Goal: Task Accomplishment & Management: Manage account settings

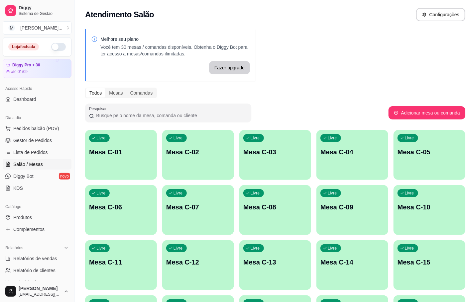
click at [256, 209] on p "Mesa C-08" at bounding box center [275, 207] width 64 height 9
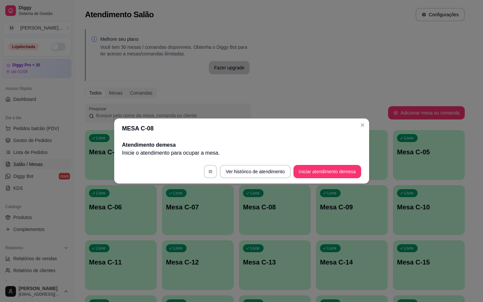
click at [309, 181] on footer "Ver histórico de atendimento Iniciar atendimento de mesa" at bounding box center [241, 172] width 255 height 24
click at [313, 174] on button "Iniciar atendimento de mesa" at bounding box center [328, 171] width 66 height 13
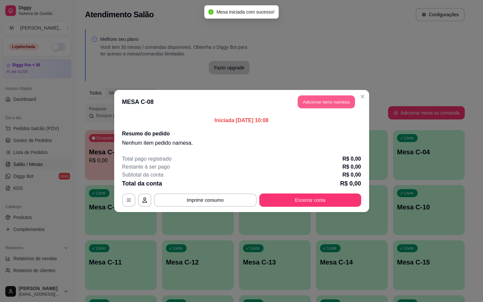
click at [309, 108] on button "Adicionar itens na mesa" at bounding box center [326, 102] width 57 height 13
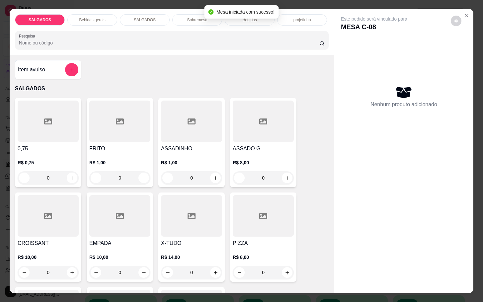
click at [65, 148] on h4 "0,75" at bounding box center [48, 149] width 61 height 8
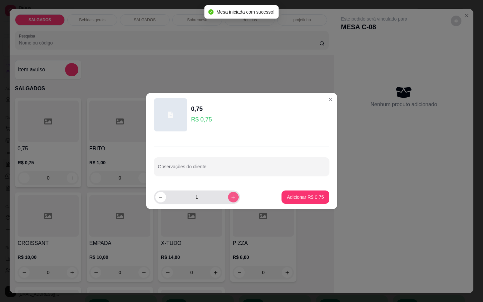
click at [228, 197] on button "increase-product-quantity" at bounding box center [233, 197] width 11 height 11
click at [228, 196] on button "increase-product-quantity" at bounding box center [233, 197] width 10 height 10
type input "5"
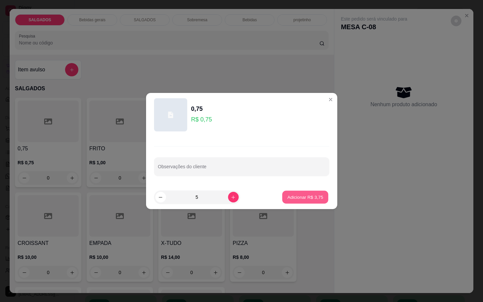
click at [293, 195] on p "Adicionar R$ 3,75" at bounding box center [306, 197] width 36 height 6
type input "5"
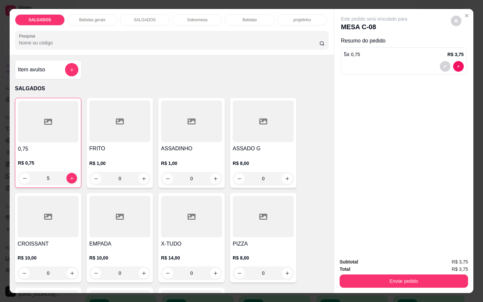
click at [111, 160] on p "R$ 1,00" at bounding box center [119, 163] width 61 height 7
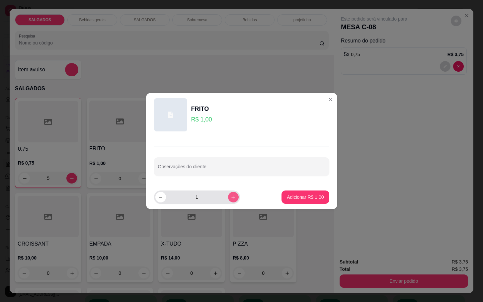
click at [232, 199] on button "increase-product-quantity" at bounding box center [233, 197] width 11 height 11
click at [232, 199] on button "increase-product-quantity" at bounding box center [233, 197] width 10 height 10
click at [231, 199] on icon "increase-product-quantity" at bounding box center [233, 197] width 5 height 5
type input "5"
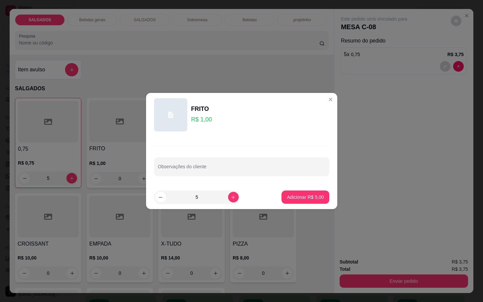
drag, startPoint x: 269, startPoint y: 201, endPoint x: 274, endPoint y: 201, distance: 5.3
click at [269, 201] on footer "5 Adicionar R$ 5,00" at bounding box center [241, 197] width 191 height 24
click at [282, 201] on div "Adicionar R$ 5,00" at bounding box center [305, 197] width 47 height 13
click at [289, 199] on p "Adicionar R$ 5,00" at bounding box center [305, 197] width 37 height 7
type input "5"
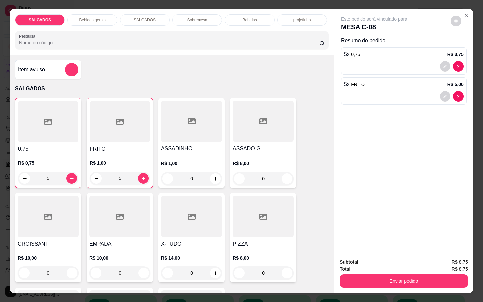
click at [94, 22] on div "SALGADOS Bebidas gerais SALGADOS Sobremesa Bebidas projetinho Pesquisa" at bounding box center [172, 32] width 325 height 46
click at [102, 16] on div "Bebidas gerais" at bounding box center [92, 19] width 50 height 11
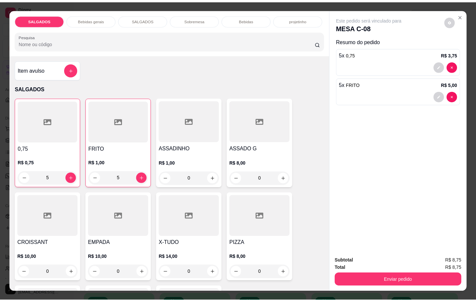
scroll to position [16, 0]
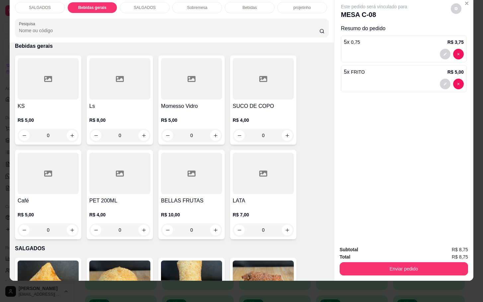
click at [179, 92] on div at bounding box center [191, 79] width 61 height 42
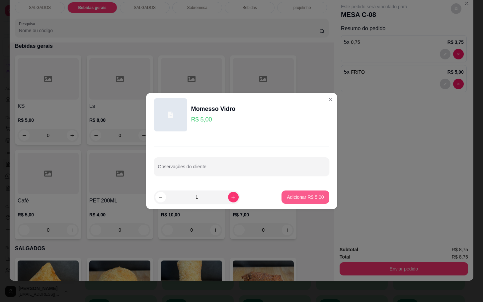
click at [300, 204] on button "Adicionar R$ 5,00" at bounding box center [305, 197] width 47 height 13
type input "1"
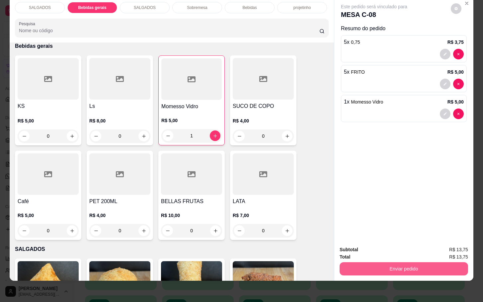
drag, startPoint x: 366, startPoint y: 253, endPoint x: 366, endPoint y: 258, distance: 5.0
click at [368, 261] on div "Enviar pedido" at bounding box center [404, 268] width 129 height 15
click at [366, 254] on div "Subtotal R$ 13,75 Total R$ 13,75 Enviar pedido" at bounding box center [404, 261] width 129 height 30
click at [374, 265] on button "Enviar pedido" at bounding box center [404, 268] width 125 height 13
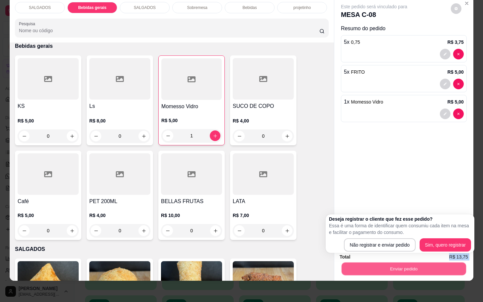
click at [371, 262] on button "Enviar pedido" at bounding box center [404, 268] width 125 height 13
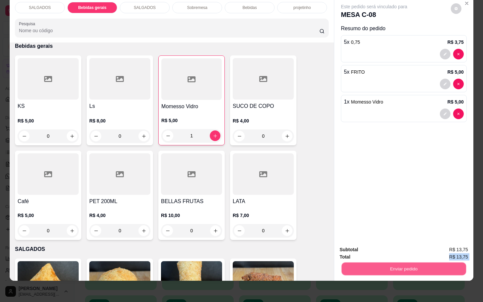
click at [368, 262] on button "Enviar pedido" at bounding box center [404, 268] width 125 height 13
click at [370, 253] on div "Total R$ 13,75" at bounding box center [404, 256] width 129 height 7
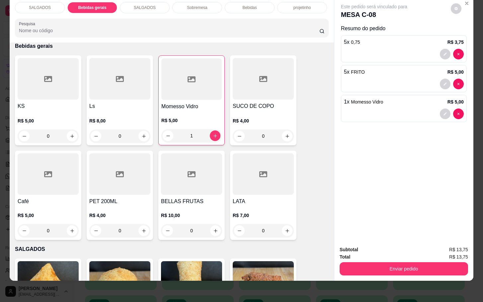
click at [368, 263] on button "Enviar pedido" at bounding box center [404, 268] width 129 height 13
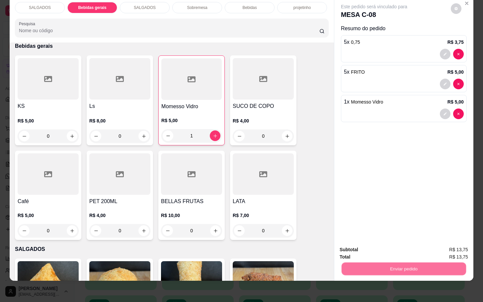
click at [375, 247] on button "Não registrar e enviar pedido" at bounding box center [380, 245] width 69 height 13
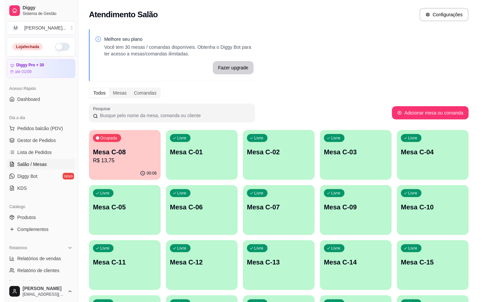
scroll to position [180, 0]
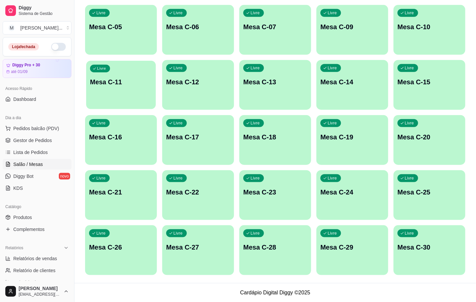
click at [135, 73] on div "Livre Mesa C-11" at bounding box center [121, 81] width 70 height 41
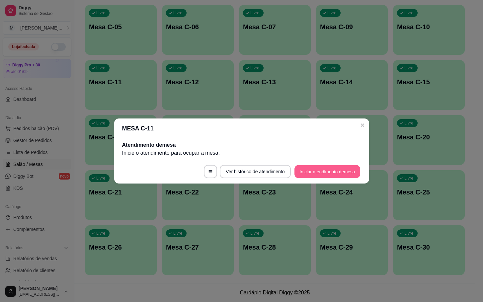
click at [330, 177] on button "Iniciar atendimento de mesa" at bounding box center [328, 171] width 66 height 13
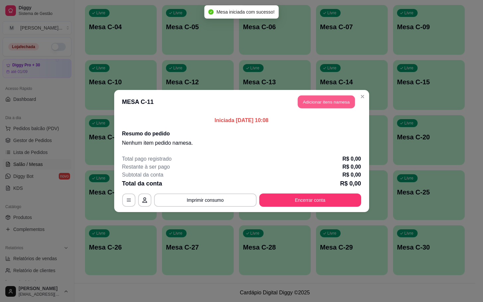
click at [330, 101] on button "Adicionar itens na mesa" at bounding box center [326, 102] width 57 height 13
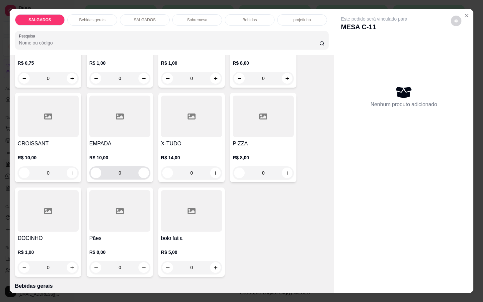
scroll to position [0, 0]
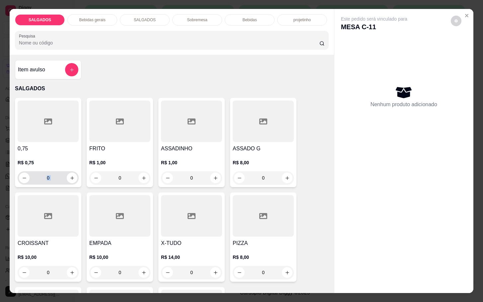
drag, startPoint x: 63, startPoint y: 178, endPoint x: 26, endPoint y: 181, distance: 37.0
click at [28, 181] on div "0" at bounding box center [48, 177] width 58 height 13
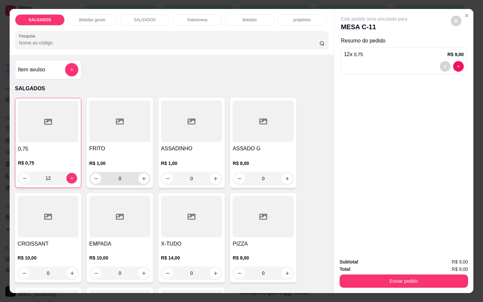
type input "12"
drag, startPoint x: 124, startPoint y: 176, endPoint x: 76, endPoint y: 174, distance: 48.2
click at [76, 174] on div "0,75 R$ 0,75 12 FRITO R$ 1,00 0 ASSADINHO R$ 1,00 0 ASSADO G R$ 8,00 0 CROISSAN…" at bounding box center [172, 237] width 314 height 279
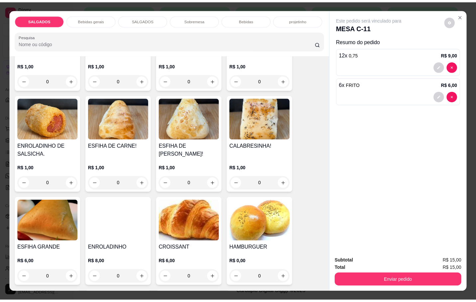
scroll to position [299, 0]
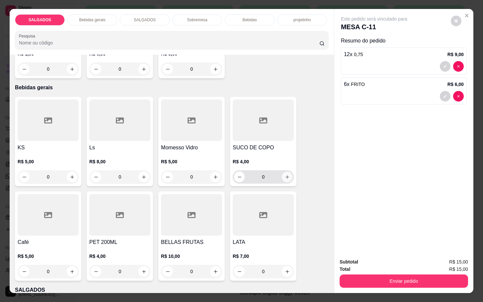
type input "6"
click at [285, 175] on icon "increase-product-quantity" at bounding box center [287, 177] width 5 height 5
type input "2"
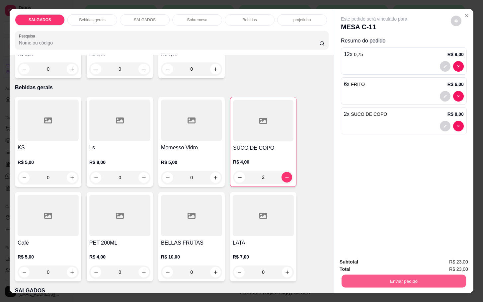
click at [405, 273] on div "Enviar pedido" at bounding box center [404, 280] width 129 height 15
click at [369, 283] on button "Enviar pedido" at bounding box center [404, 281] width 129 height 13
click at [367, 258] on button "Não registrar e enviar pedido" at bounding box center [380, 261] width 69 height 13
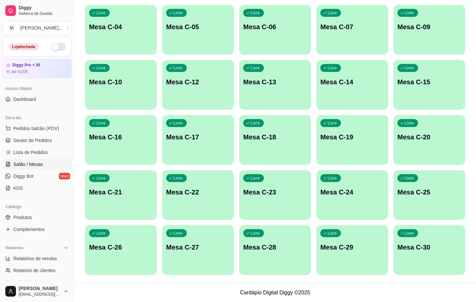
scroll to position [0, 0]
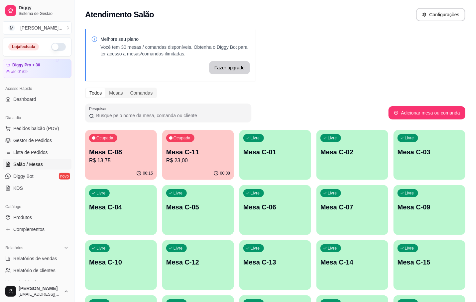
click at [104, 151] on p "Mesa C-08" at bounding box center [121, 151] width 64 height 9
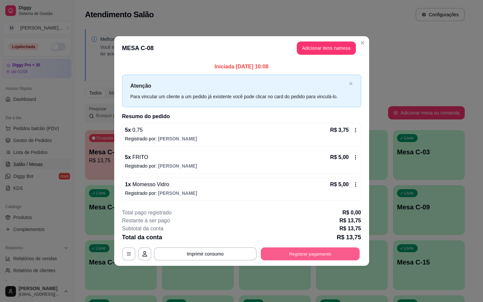
click at [337, 252] on button "Registrar pagamento" at bounding box center [310, 253] width 99 height 13
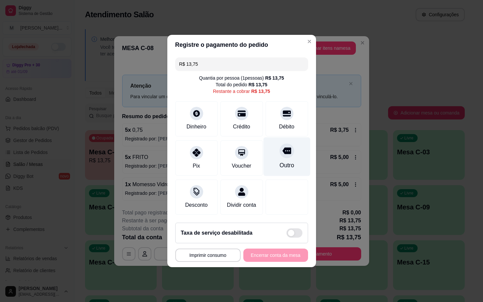
click at [273, 143] on div "Outro" at bounding box center [286, 157] width 47 height 39
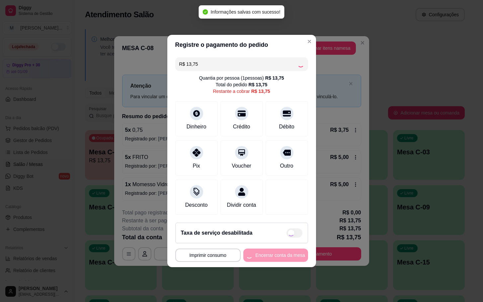
type input "R$ 0,00"
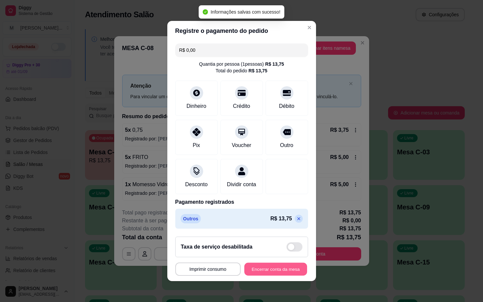
click at [267, 272] on button "Encerrar conta da mesa" at bounding box center [275, 269] width 63 height 13
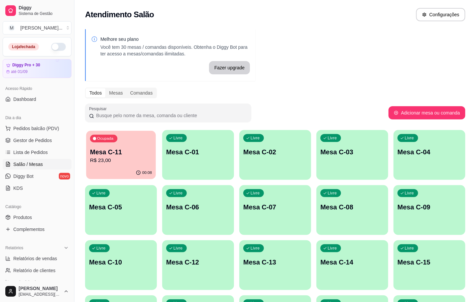
click at [126, 148] on p "Mesa C-11" at bounding box center [121, 152] width 62 height 9
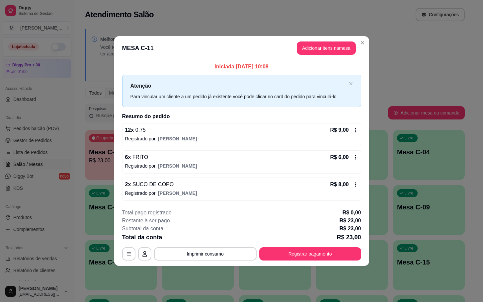
click at [308, 263] on footer "**********" at bounding box center [241, 235] width 255 height 62
click at [308, 256] on button "Registrar pagamento" at bounding box center [310, 253] width 102 height 13
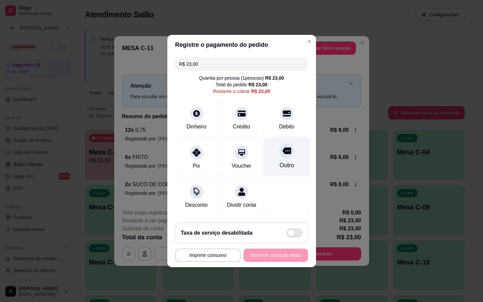
click at [296, 168] on div "Outro" at bounding box center [286, 157] width 47 height 39
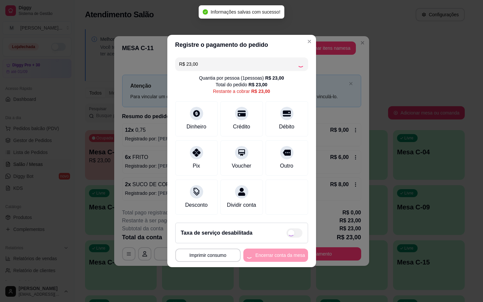
type input "R$ 0,00"
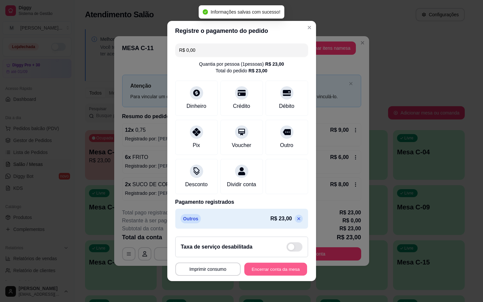
click at [279, 268] on button "Encerrar conta da mesa" at bounding box center [275, 269] width 63 height 13
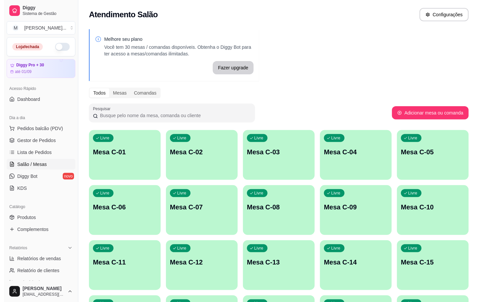
scroll to position [180, 0]
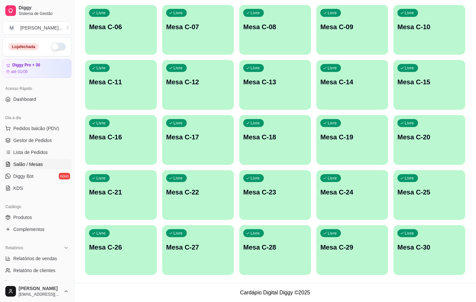
click at [213, 197] on div "Livre Mesa C-22" at bounding box center [198, 191] width 72 height 42
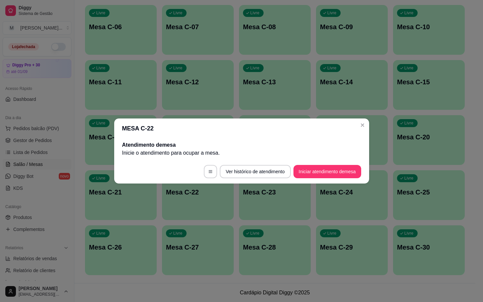
click at [331, 178] on footer "Ver histórico de atendimento Iniciar atendimento de mesa" at bounding box center [241, 172] width 255 height 24
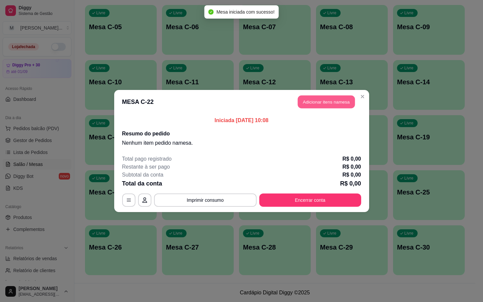
click at [327, 104] on button "Adicionar itens na mesa" at bounding box center [326, 102] width 57 height 13
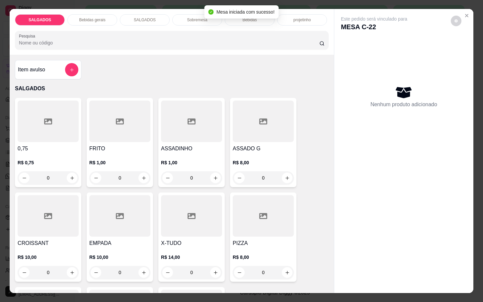
click at [133, 123] on div at bounding box center [119, 122] width 61 height 42
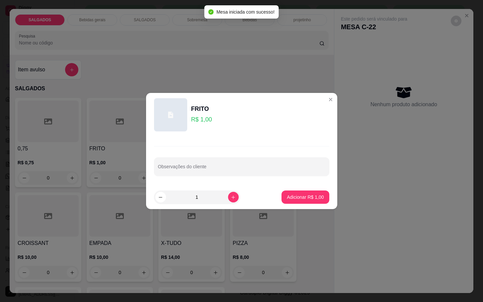
click at [233, 202] on div "1" at bounding box center [197, 197] width 86 height 13
click at [232, 202] on div "1" at bounding box center [196, 197] width 83 height 13
click at [232, 202] on div "2" at bounding box center [196, 197] width 83 height 13
click at [231, 202] on div "2" at bounding box center [196, 197] width 83 height 13
click at [224, 198] on div "2" at bounding box center [196, 197] width 83 height 13
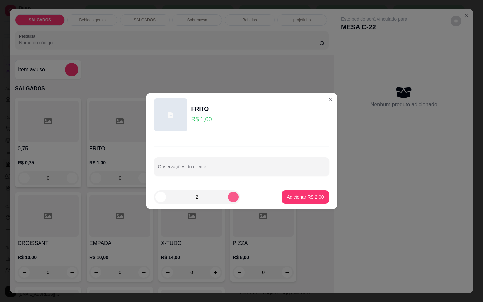
click at [228, 198] on button "increase-product-quantity" at bounding box center [233, 197] width 11 height 11
click at [228, 198] on button "increase-product-quantity" at bounding box center [233, 197] width 10 height 10
type input "5"
drag, startPoint x: 267, startPoint y: 197, endPoint x: 272, endPoint y: 197, distance: 5.0
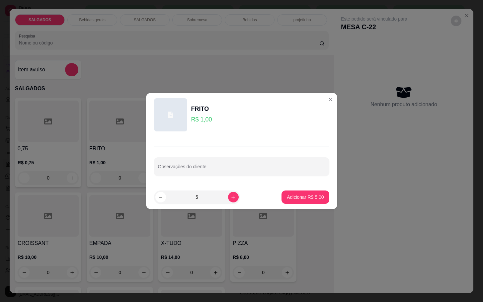
click at [273, 197] on footer "5 Adicionar R$ 5,00" at bounding box center [241, 197] width 191 height 24
click at [306, 195] on p "Adicionar R$ 5,00" at bounding box center [306, 197] width 36 height 6
type input "5"
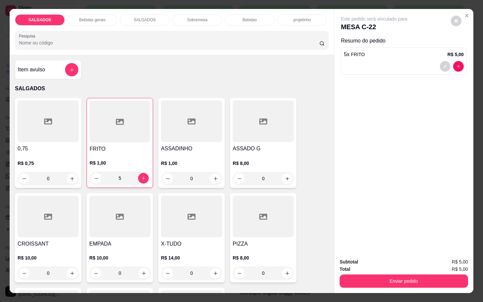
click at [238, 139] on div at bounding box center [263, 122] width 61 height 42
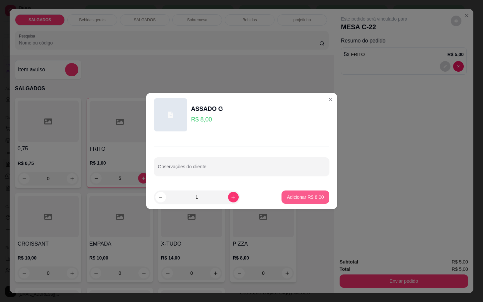
click at [282, 197] on button "Adicionar R$ 8,00" at bounding box center [305, 197] width 47 height 13
type input "1"
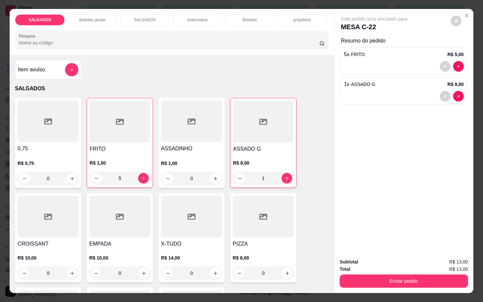
click at [101, 23] on div "SALGADOS Bebidas gerais SALGADOS Sobremesa Bebidas projetinho Pesquisa" at bounding box center [172, 32] width 325 height 46
click at [99, 21] on div "Bebidas gerais" at bounding box center [92, 19] width 50 height 11
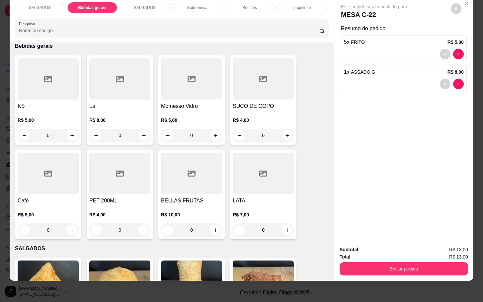
click at [247, 4] on div "Bebidas" at bounding box center [250, 7] width 50 height 11
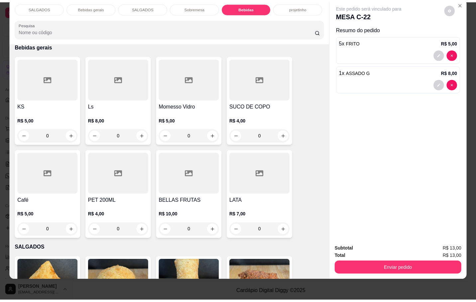
scroll to position [1236, 0]
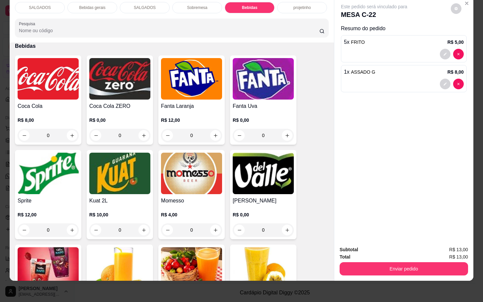
click at [210, 249] on img at bounding box center [191, 268] width 61 height 42
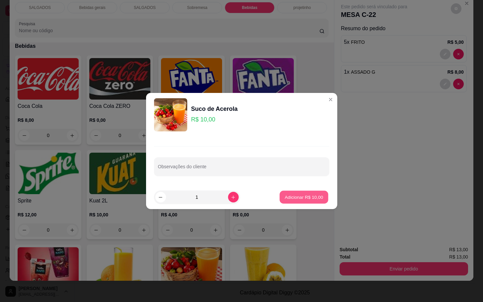
click at [289, 193] on button "Adicionar R$ 10,00" at bounding box center [304, 197] width 49 height 13
type input "1"
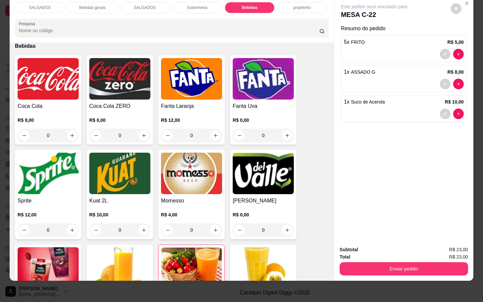
click at [191, 90] on img at bounding box center [191, 79] width 61 height 42
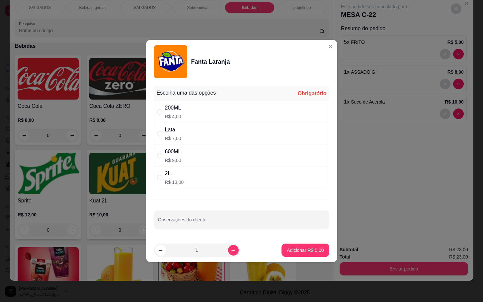
click at [222, 138] on div "Lata R$ 7,00" at bounding box center [241, 134] width 175 height 22
radio input "true"
click at [287, 250] on p "Adicionar R$ 7,00" at bounding box center [305, 250] width 37 height 7
type input "1"
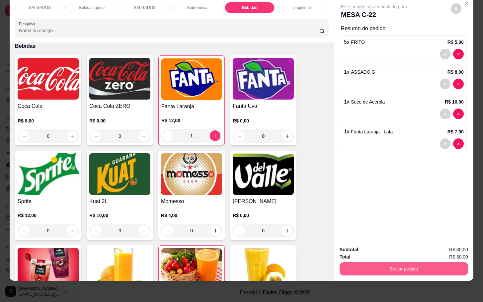
click at [362, 262] on button "Enviar pedido" at bounding box center [404, 268] width 129 height 13
click at [386, 241] on button "Não registrar e enviar pedido" at bounding box center [380, 245] width 67 height 12
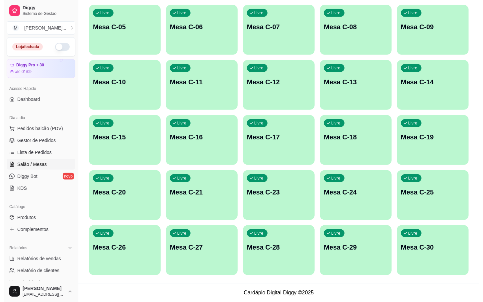
scroll to position [81, 0]
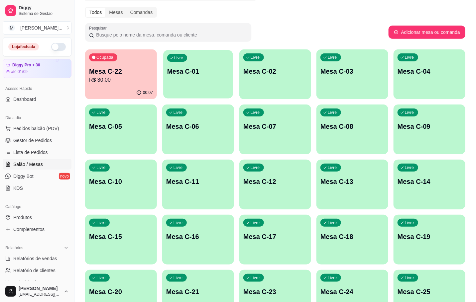
click at [173, 72] on p "Mesa C-01" at bounding box center [198, 71] width 62 height 9
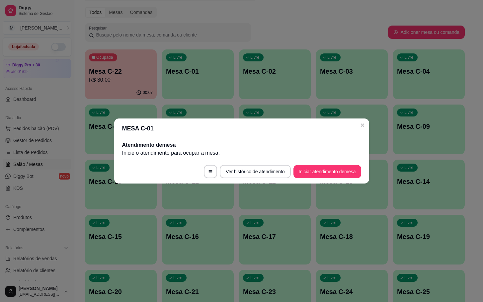
click at [339, 166] on button "Iniciar atendimento de mesa" at bounding box center [328, 171] width 68 height 13
click at [330, 173] on footer "Ver histórico de atendimento Iniciar atendimento de mesa" at bounding box center [241, 172] width 255 height 24
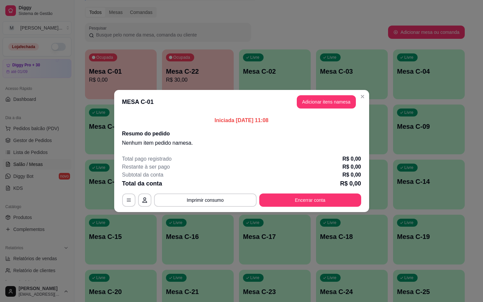
drag, startPoint x: 310, startPoint y: 111, endPoint x: 317, endPoint y: 107, distance: 7.9
click at [312, 111] on header "MESA C-01 Adicionar itens na mesa" at bounding box center [241, 102] width 255 height 24
click at [321, 107] on button "Adicionar itens na mesa" at bounding box center [326, 101] width 59 height 13
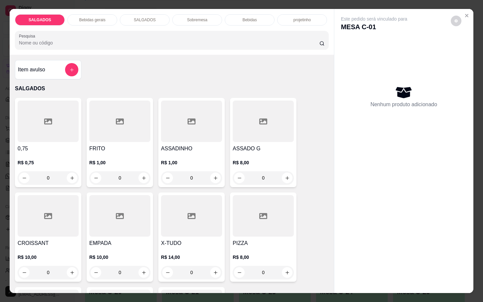
click at [124, 123] on div at bounding box center [119, 122] width 61 height 42
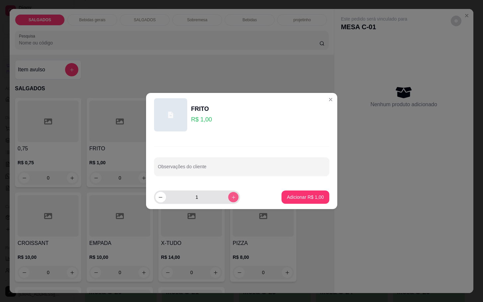
click at [229, 201] on button "increase-product-quantity" at bounding box center [233, 197] width 10 height 10
click at [231, 199] on icon "increase-product-quantity" at bounding box center [233, 197] width 5 height 5
type input "3"
click at [287, 193] on button "Adicionar R$ 3,00" at bounding box center [305, 197] width 46 height 13
type input "3"
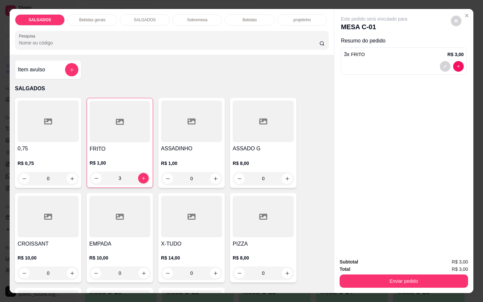
click at [46, 134] on div at bounding box center [48, 122] width 61 height 42
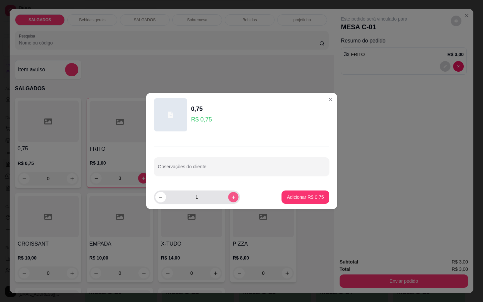
click at [228, 198] on button "increase-product-quantity" at bounding box center [233, 197] width 10 height 10
click at [228, 198] on button "increase-product-quantity" at bounding box center [233, 197] width 11 height 11
type input "3"
click at [300, 198] on p "Adicionar R$ 2,25" at bounding box center [305, 197] width 37 height 7
type input "3"
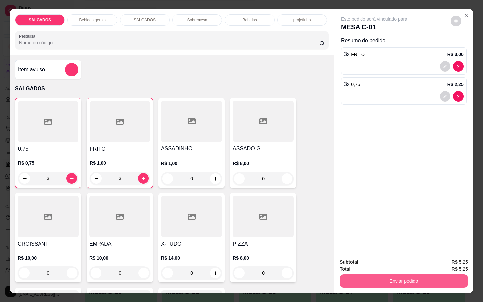
click at [363, 282] on button "Enviar pedido" at bounding box center [404, 281] width 129 height 13
click at [356, 256] on button "Não registrar e enviar pedido" at bounding box center [380, 261] width 69 height 13
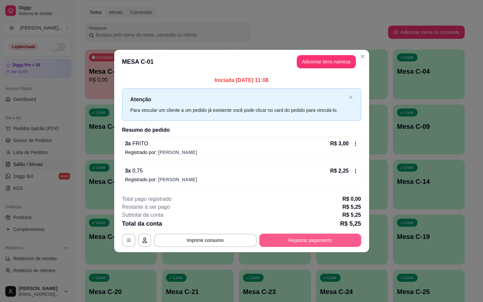
click at [319, 234] on button "Registrar pagamento" at bounding box center [310, 240] width 102 height 13
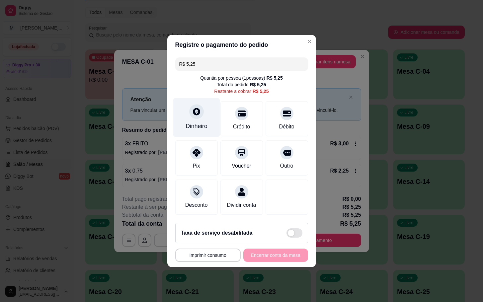
drag, startPoint x: 185, startPoint y: 111, endPoint x: 191, endPoint y: 111, distance: 6.0
click at [191, 111] on div "Dinheiro" at bounding box center [196, 117] width 47 height 39
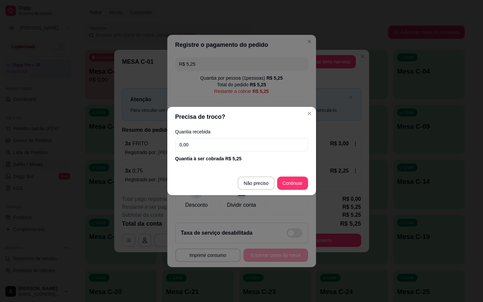
click at [253, 147] on input "0,00" at bounding box center [241, 144] width 133 height 13
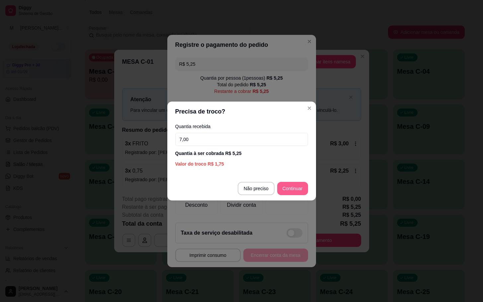
type input "7,00"
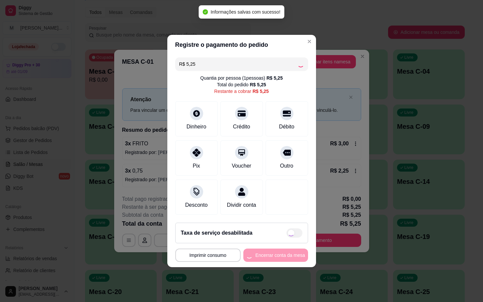
type input "R$ 0,00"
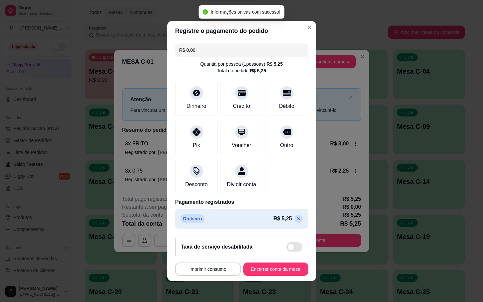
click at [259, 281] on footer "**********" at bounding box center [241, 257] width 149 height 50
click at [262, 270] on button "Encerrar conta da mesa" at bounding box center [275, 269] width 65 height 13
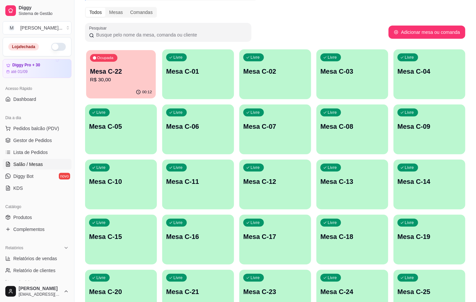
click at [121, 51] on div "Ocupada Mesa C-22 R$ 30,00" at bounding box center [121, 68] width 70 height 36
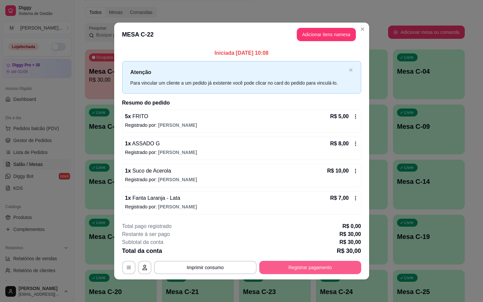
click at [288, 268] on button "Registrar pagamento" at bounding box center [310, 267] width 102 height 13
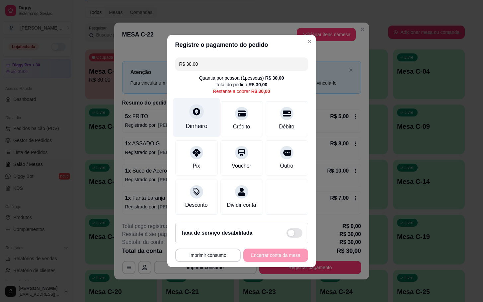
click at [197, 122] on div "Dinheiro" at bounding box center [197, 126] width 22 height 9
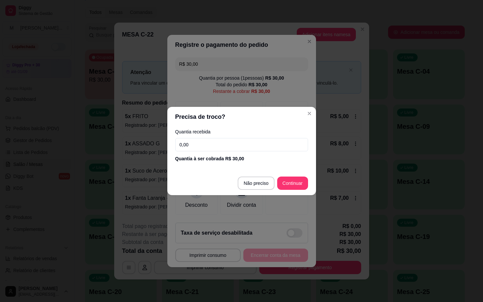
click at [229, 145] on input "0,00" at bounding box center [241, 144] width 133 height 13
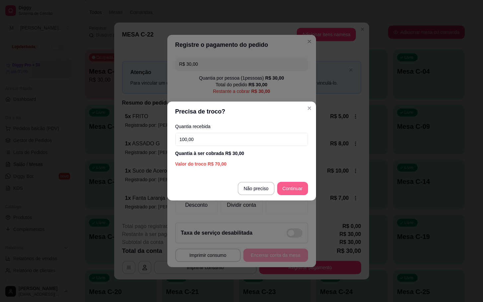
type input "100,00"
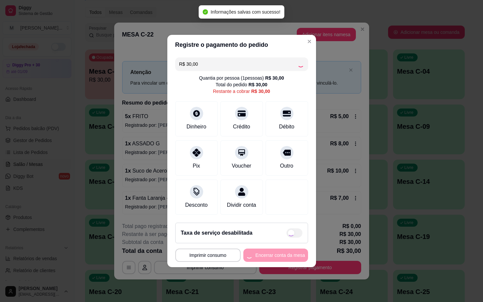
type input "R$ 0,00"
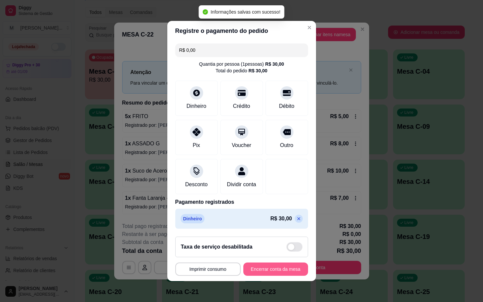
click at [277, 274] on button "Encerrar conta da mesa" at bounding box center [275, 269] width 65 height 13
